Goal: Task Accomplishment & Management: Complete application form

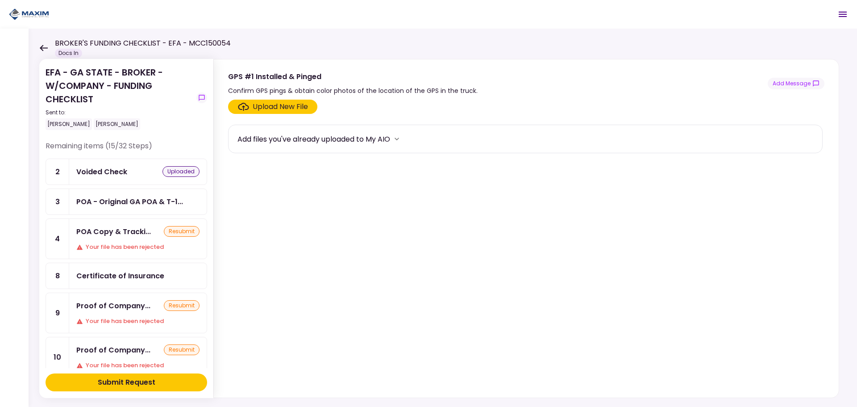
click at [140, 104] on div "EFA - GA STATE - BROKER - W/COMPANY - FUNDING CHECKLIST Sent to: Jason Hamelber…" at bounding box center [119, 98] width 147 height 64
click at [141, 85] on div "EFA - GA STATE - BROKER - W/COMPANY - FUNDING CHECKLIST Sent to: Jason Hamelber…" at bounding box center [119, 98] width 147 height 64
click at [82, 76] on div "EFA - GA STATE - BROKER - W/COMPANY - FUNDING CHECKLIST Sent to: Jason Hamelber…" at bounding box center [119, 98] width 147 height 64
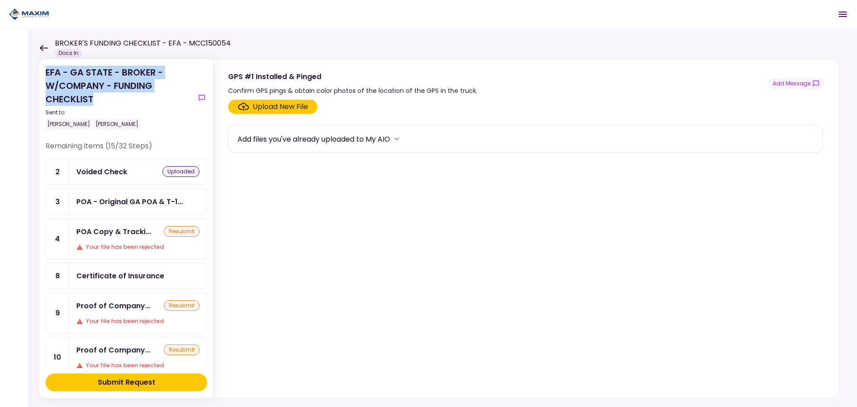
drag, startPoint x: 46, startPoint y: 73, endPoint x: 96, endPoint y: 98, distance: 55.5
click at [96, 98] on div "EFA - GA STATE - BROKER - W/COMPANY - FUNDING CHECKLIST Sent to: Jason Hamelber…" at bounding box center [119, 98] width 147 height 64
drag, startPoint x: 96, startPoint y: 99, endPoint x: 44, endPoint y: 73, distance: 57.5
click at [44, 73] on section "EFA - GA STATE - BROKER - W/COMPANY - FUNDING CHECKLIST Sent to: Jason Hamelber…" at bounding box center [126, 228] width 174 height 339
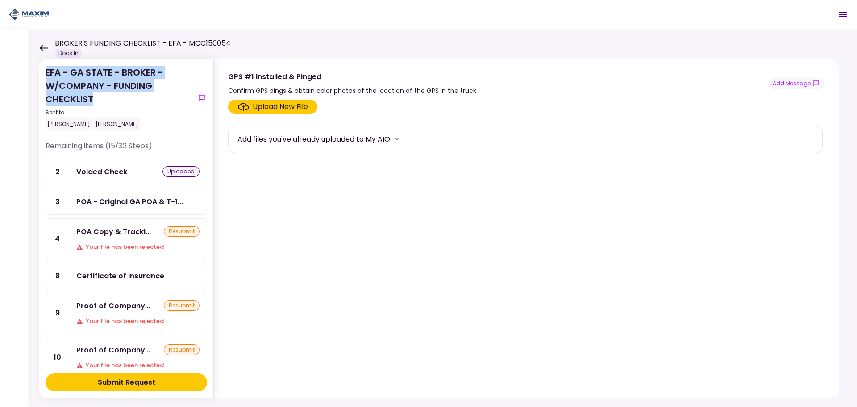
click at [46, 72] on div "EFA - GA STATE - BROKER - W/COMPANY - FUNDING CHECKLIST Sent to: Jason Hamelber…" at bounding box center [119, 98] width 147 height 64
drag, startPoint x: 46, startPoint y: 72, endPoint x: 96, endPoint y: 100, distance: 56.8
click at [96, 100] on div "EFA - GA STATE - BROKER - W/COMPANY - FUNDING CHECKLIST Sent to: Jason Hamelber…" at bounding box center [119, 98] width 147 height 64
drag, startPoint x: 96, startPoint y: 100, endPoint x: 43, endPoint y: 72, distance: 59.5
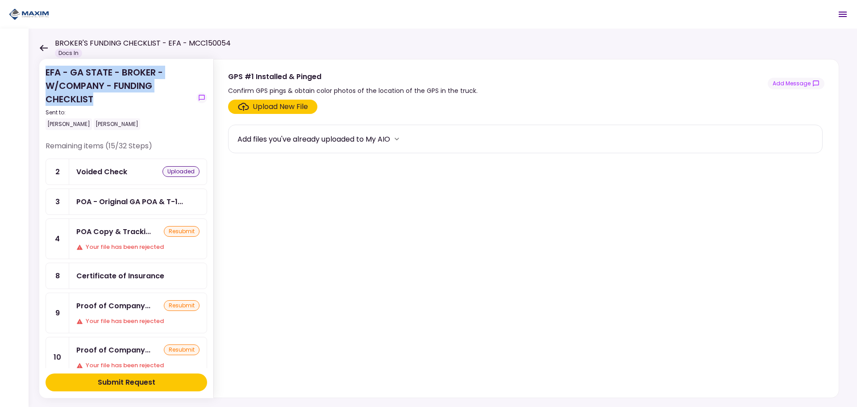
click at [43, 72] on section "EFA - GA STATE - BROKER - W/COMPANY - FUNDING CHECKLIST Sent to: Jason Hamelber…" at bounding box center [126, 228] width 174 height 339
click at [94, 89] on div "EFA - GA STATE - BROKER - W/COMPANY - FUNDING CHECKLIST Sent to: Jason Hamelber…" at bounding box center [119, 98] width 147 height 64
drag, startPoint x: 101, startPoint y: 98, endPoint x: 46, endPoint y: 70, distance: 62.1
click at [46, 70] on div "EFA - GA STATE - BROKER - W/COMPANY - FUNDING CHECKLIST Sent to: Jason Hamelber…" at bounding box center [119, 98] width 147 height 64
click at [107, 97] on div "EFA - GA STATE - BROKER - W/COMPANY - FUNDING CHECKLIST Sent to: Jason Hamelber…" at bounding box center [119, 98] width 147 height 64
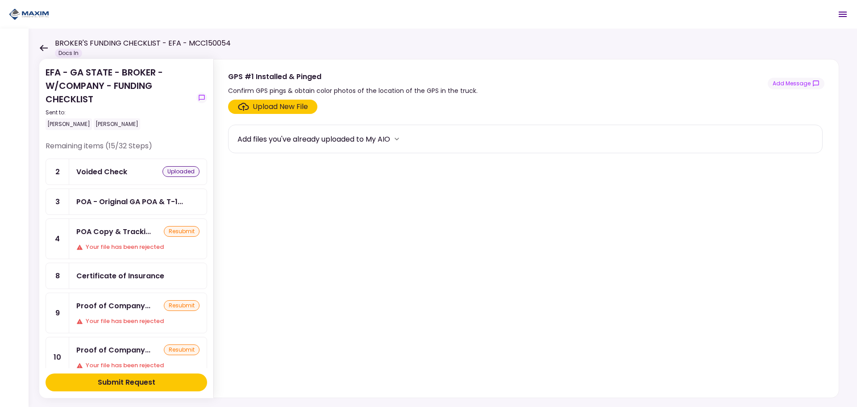
scroll to position [89, 0]
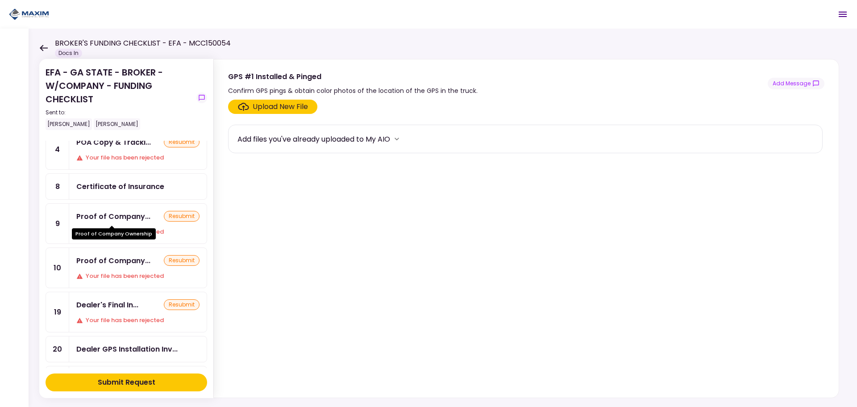
click at [145, 218] on div "Proof of Company..." at bounding box center [113, 216] width 74 height 11
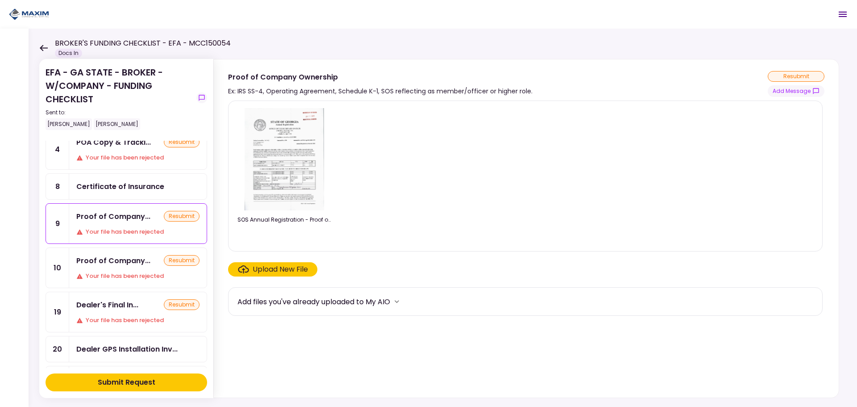
click at [304, 149] on img at bounding box center [284, 159] width 79 height 102
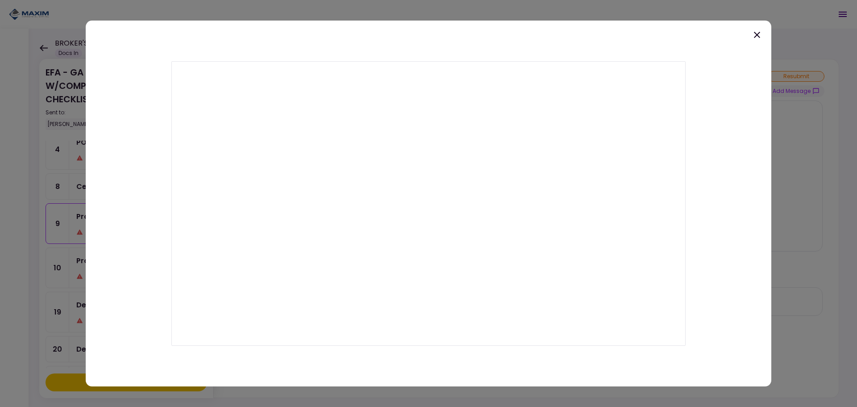
click at [757, 35] on icon at bounding box center [757, 34] width 11 height 11
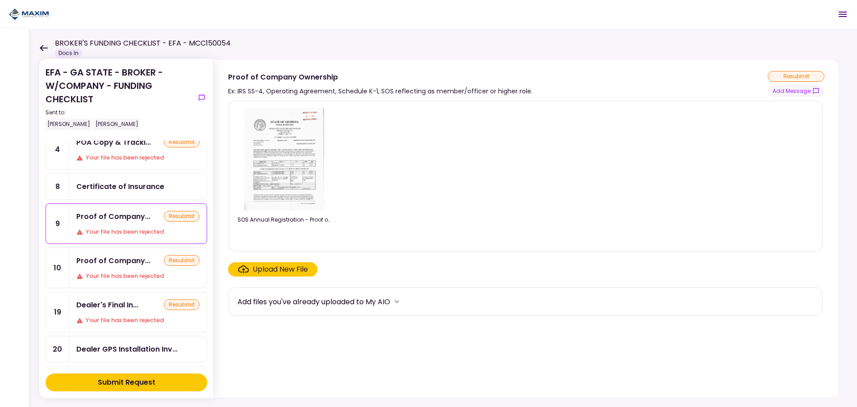
click at [120, 226] on div "Proof of Company... resubmit Your file has been rejected" at bounding box center [138, 224] width 138 height 40
click at [393, 209] on div "SOS Annual Registration - Proof of 100% Ownership.pdf" at bounding box center [526, 176] width 576 height 136
click at [119, 221] on div "Proof of Company..." at bounding box center [113, 216] width 74 height 11
click at [274, 272] on div "Upload New File" at bounding box center [280, 269] width 55 height 11
click at [0, 0] on input "Upload New File" at bounding box center [0, 0] width 0 height 0
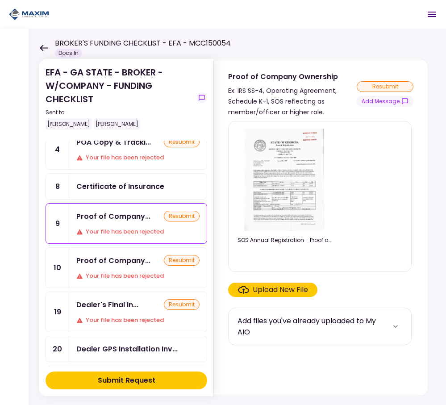
click at [273, 288] on div "Upload New File" at bounding box center [280, 289] width 55 height 11
click at [0, 0] on input "Upload New File" at bounding box center [0, 0] width 0 height 0
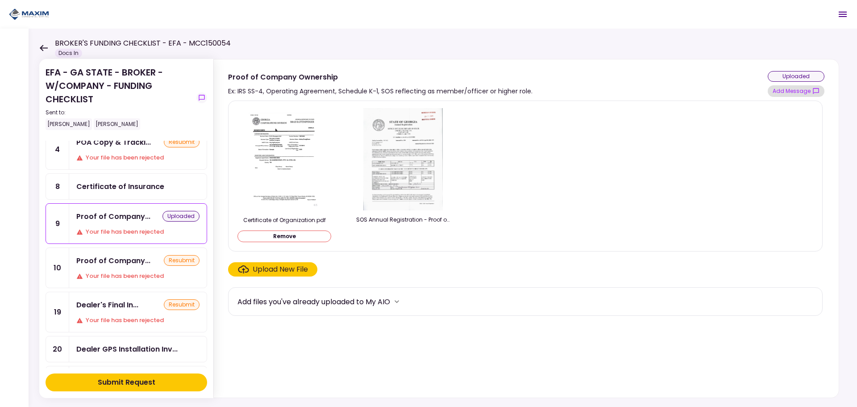
click at [783, 93] on button "Add Message" at bounding box center [796, 91] width 57 height 12
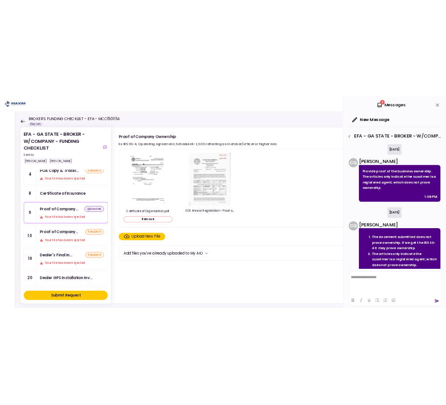
scroll to position [23, 0]
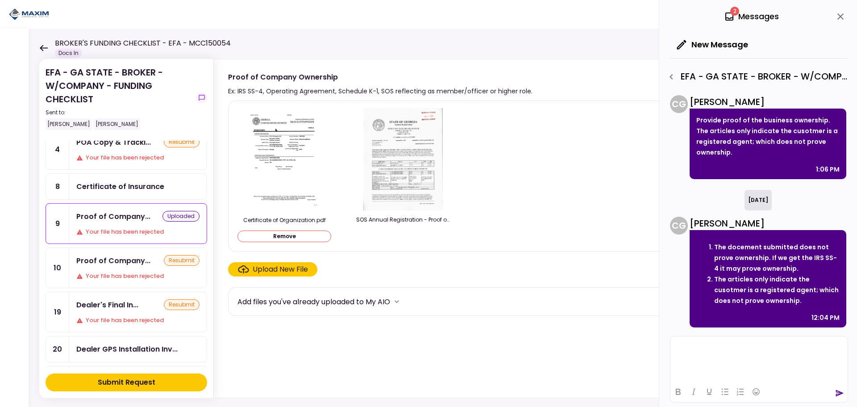
click at [734, 358] on html at bounding box center [759, 347] width 177 height 22
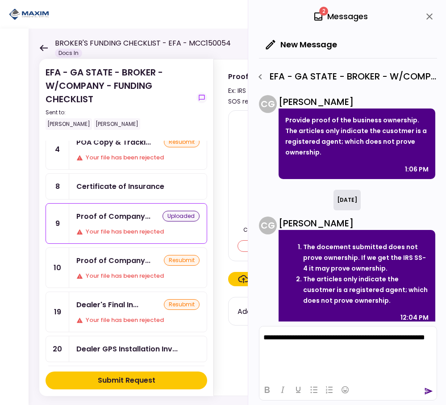
click at [312, 349] on p "**********" at bounding box center [347, 342] width 169 height 16
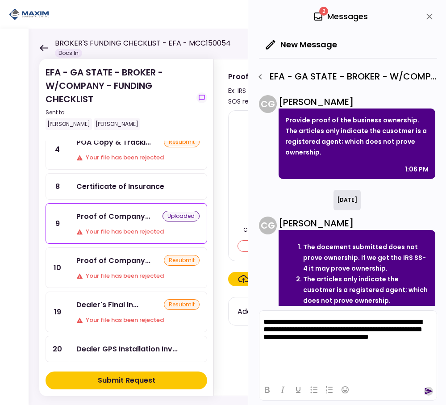
click at [426, 390] on icon "send" at bounding box center [429, 391] width 8 height 7
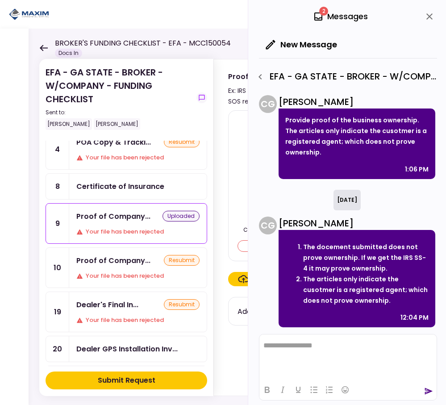
scroll to position [146, 0]
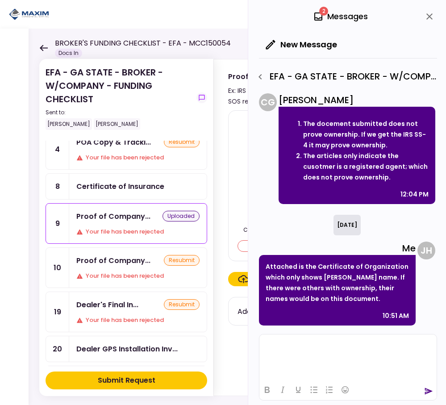
click at [313, 350] on html at bounding box center [347, 345] width 177 height 22
click at [424, 393] on icon "send" at bounding box center [428, 391] width 9 height 9
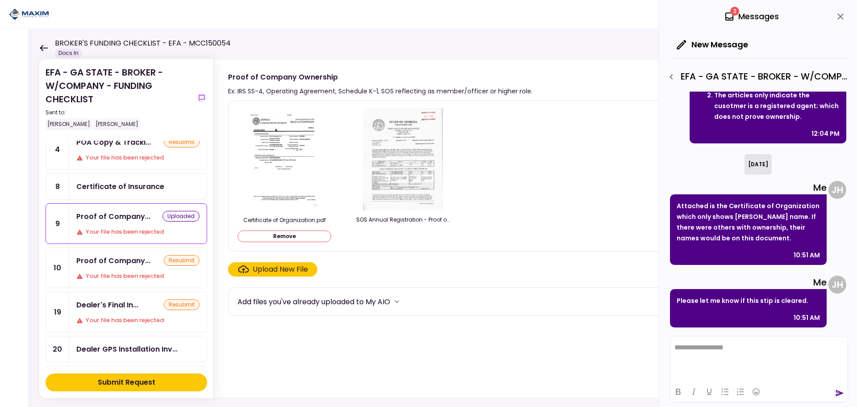
scroll to position [207, 0]
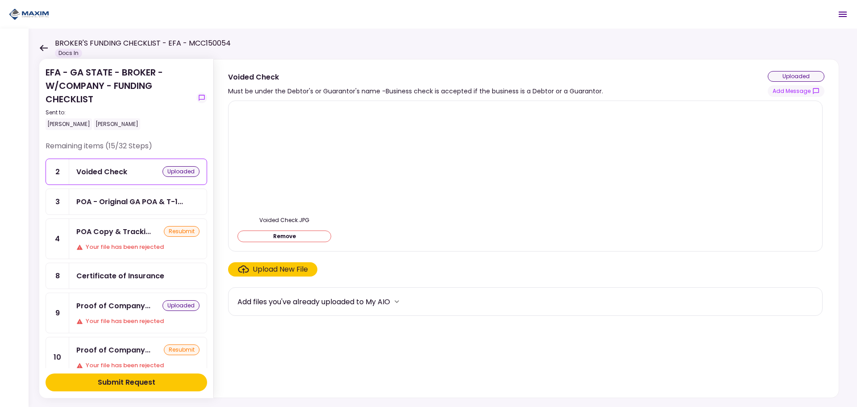
click at [120, 355] on div "Proof of Company... resubmit Your file has been rejected" at bounding box center [138, 357] width 138 height 40
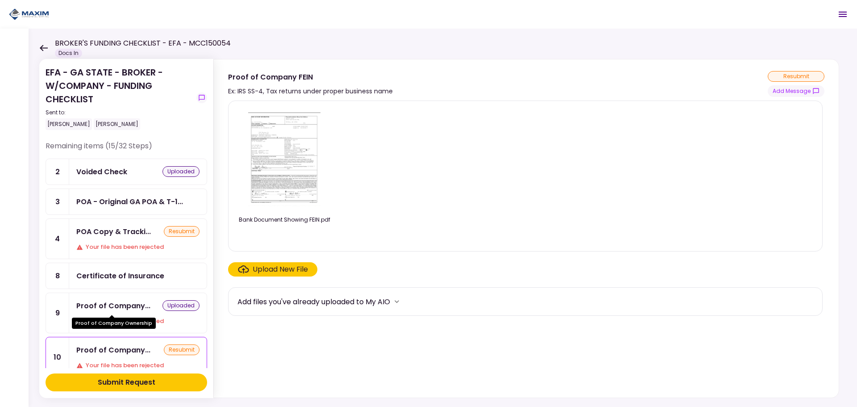
click at [120, 310] on div "Proof of Company..." at bounding box center [113, 305] width 74 height 11
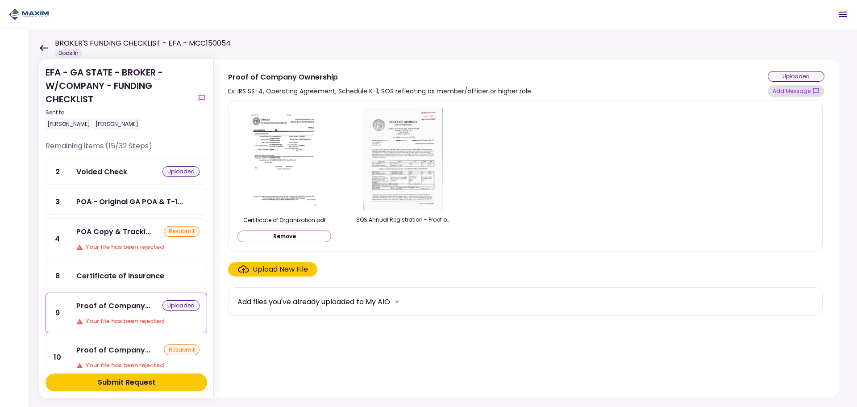
click at [799, 92] on button "Add Message" at bounding box center [796, 91] width 57 height 12
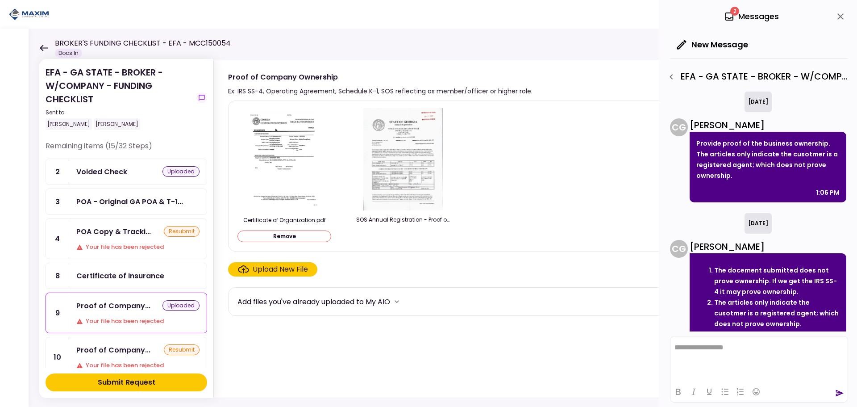
scroll to position [207, 0]
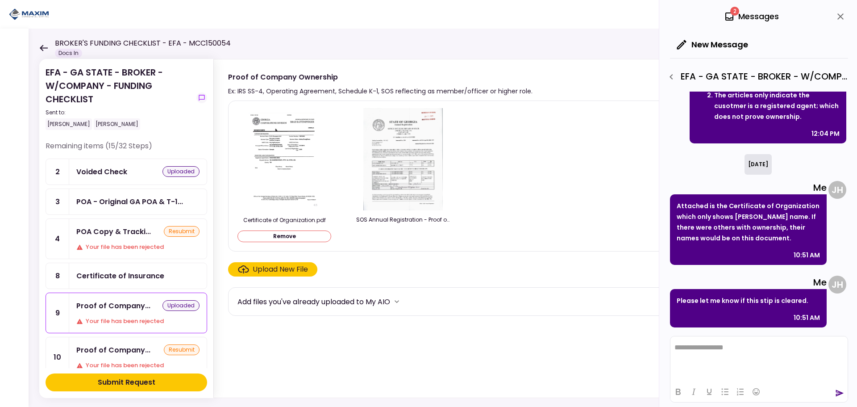
click at [536, 216] on div "Certificate of Organization.pdf Remove SOS Annual Registration - Proof of 100% …" at bounding box center [526, 176] width 576 height 136
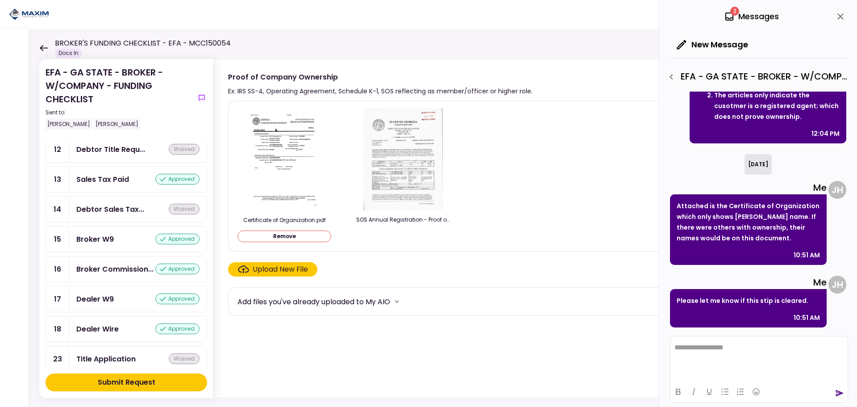
scroll to position [857, 0]
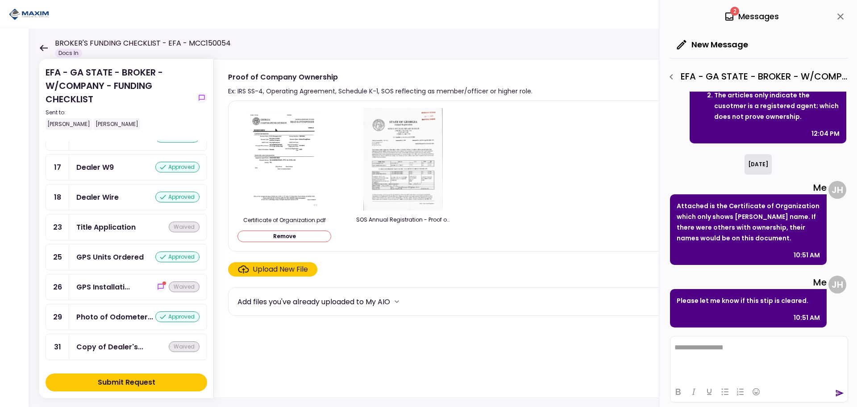
click at [130, 255] on div "GPS Units Ordered" at bounding box center [109, 256] width 67 height 11
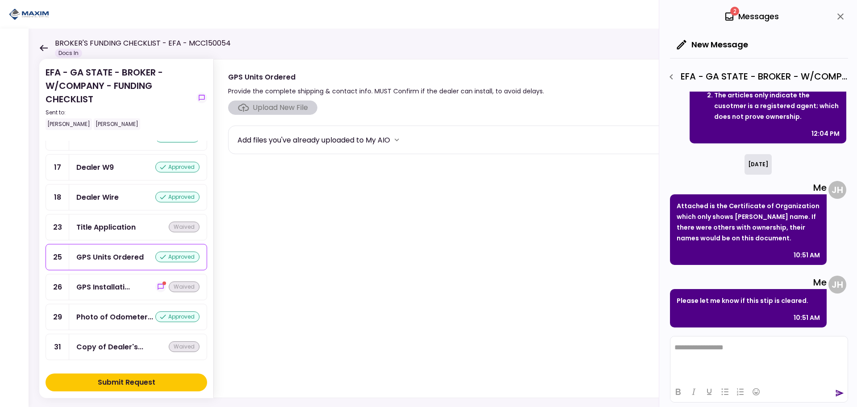
click at [840, 13] on icon "close" at bounding box center [841, 16] width 11 height 11
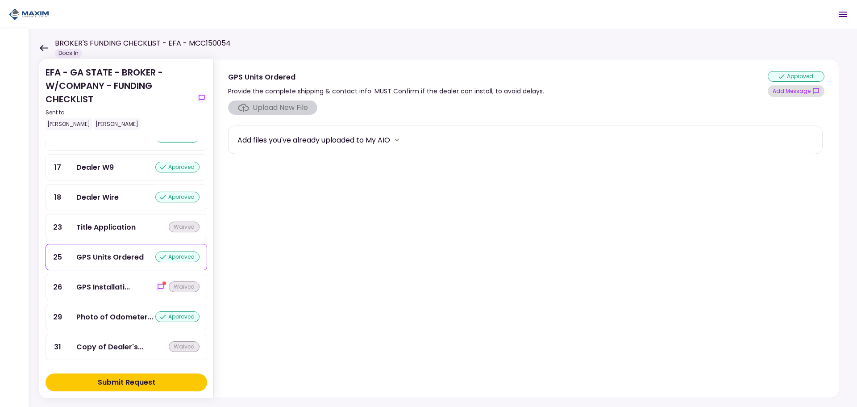
click at [786, 90] on button "Add Message" at bounding box center [796, 91] width 57 height 12
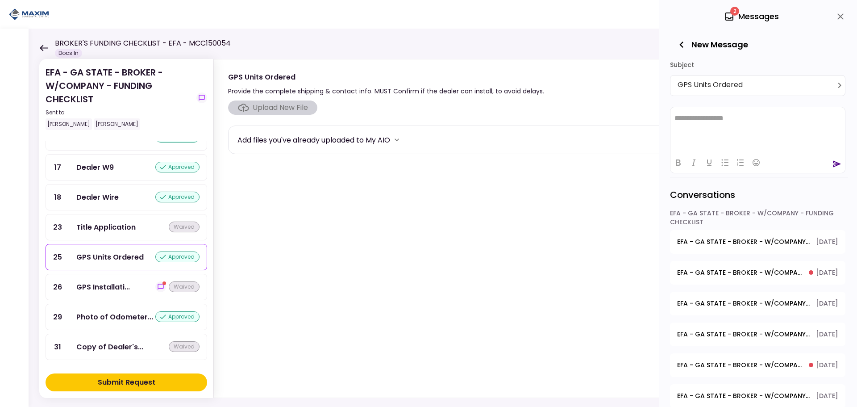
click at [841, 17] on icon "close" at bounding box center [841, 16] width 11 height 11
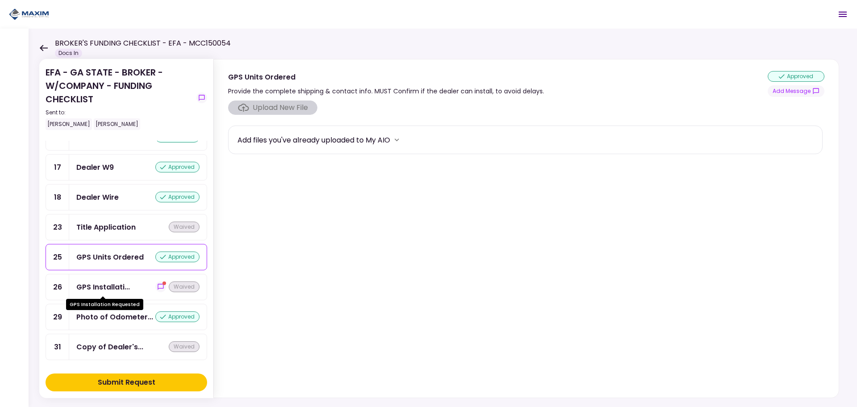
click at [103, 282] on div "GPS Installati..." at bounding box center [103, 286] width 54 height 11
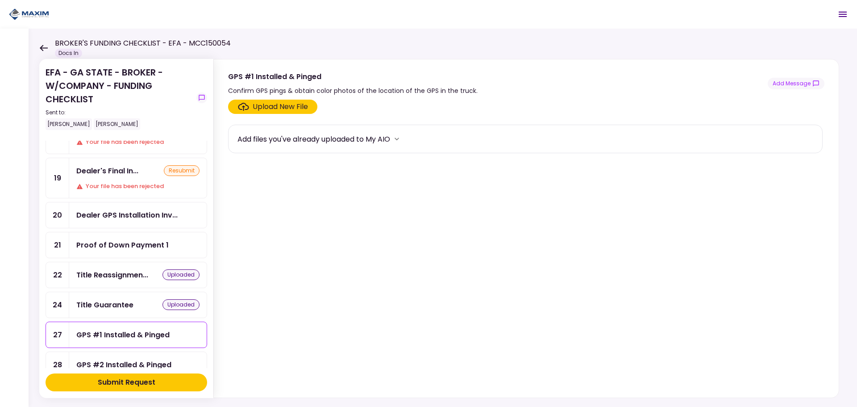
scroll to position [179, 0]
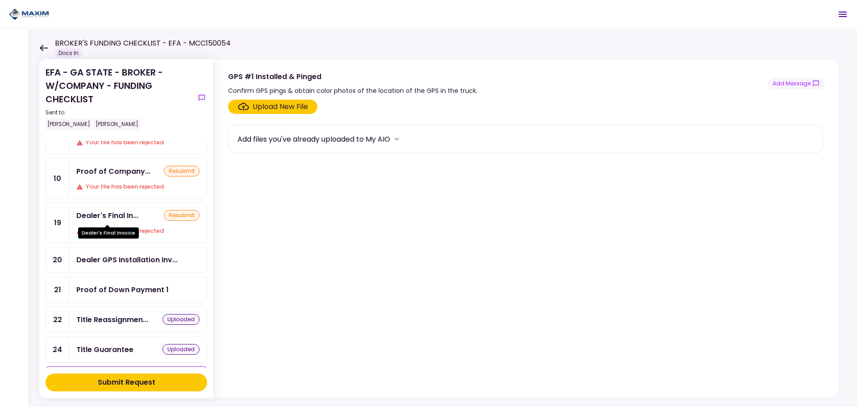
click at [122, 221] on div "Dealer's Final In..." at bounding box center [107, 215] width 62 height 11
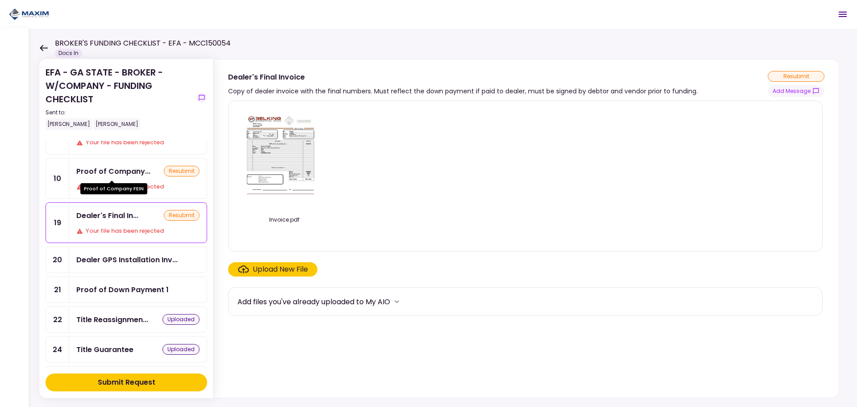
click at [139, 174] on div "Proof of Company..." at bounding box center [113, 171] width 74 height 11
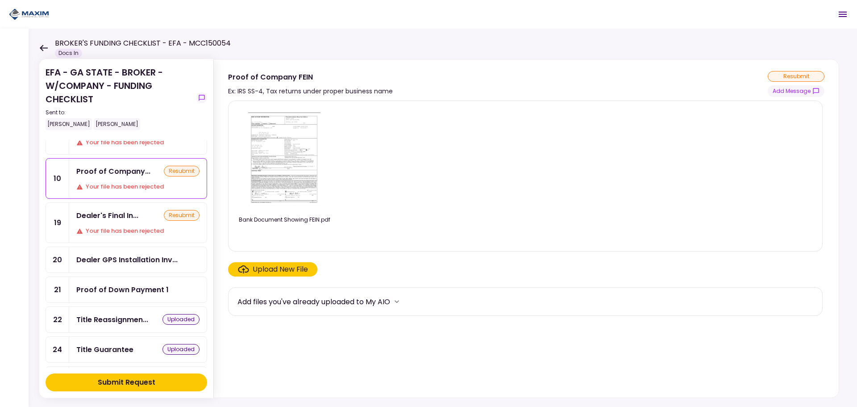
scroll to position [89, 0]
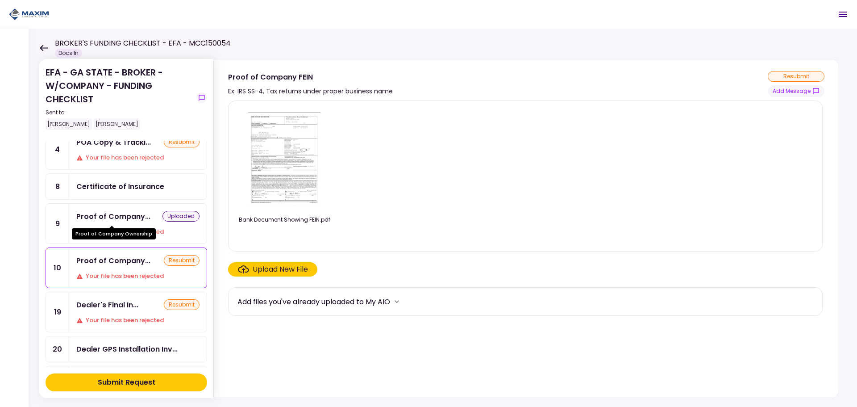
click at [124, 217] on div "Proof of Company..." at bounding box center [113, 216] width 74 height 11
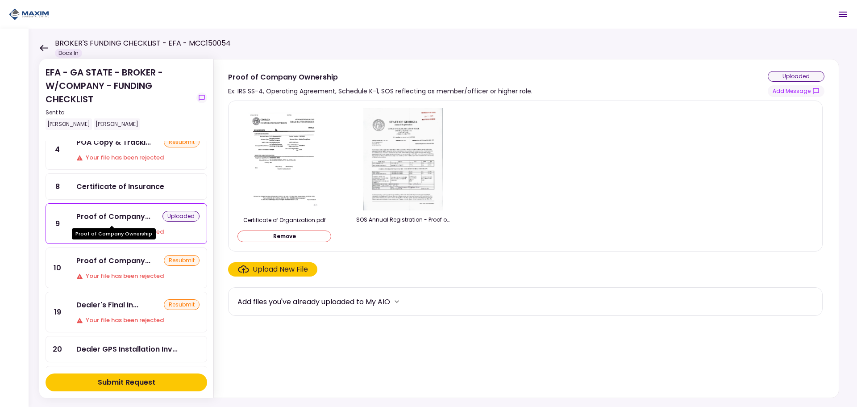
click at [128, 214] on div "Proof of Company..." at bounding box center [113, 216] width 74 height 11
click at [129, 221] on div "Proof of Company..." at bounding box center [113, 216] width 74 height 11
click at [802, 91] on button "Add Message" at bounding box center [796, 91] width 57 height 12
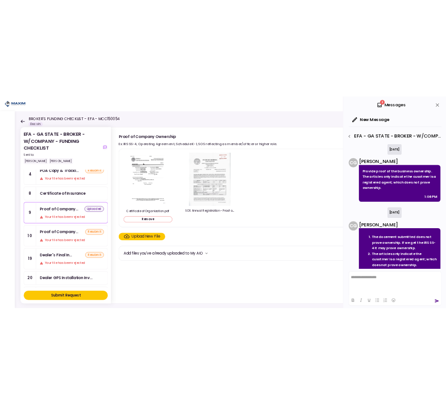
scroll to position [45, 0]
